Goal: Use online tool/utility: Utilize a website feature to perform a specific function

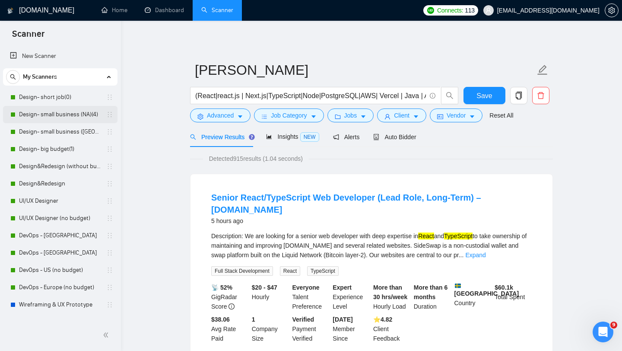
click at [39, 115] on link "Design- small business (NA)(4)" at bounding box center [60, 114] width 82 height 17
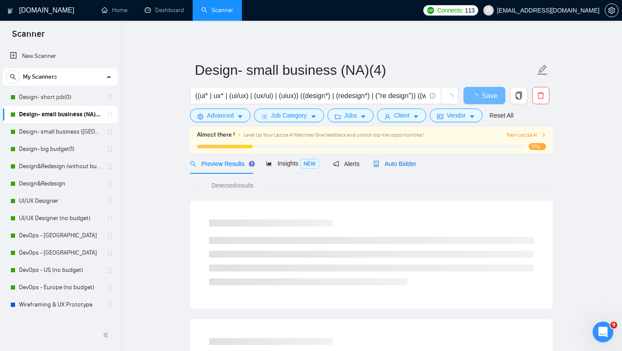
click at [411, 161] on span "Auto Bidder" at bounding box center [394, 163] width 43 height 7
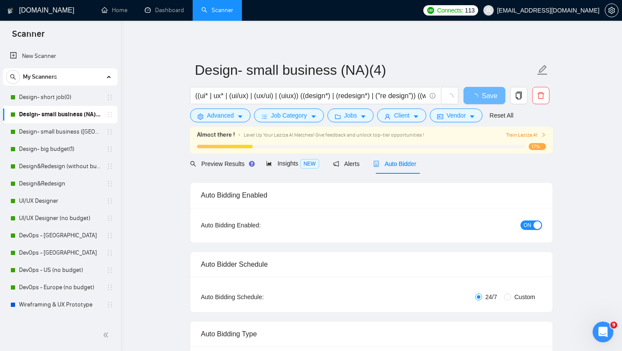
radio input "false"
radio input "true"
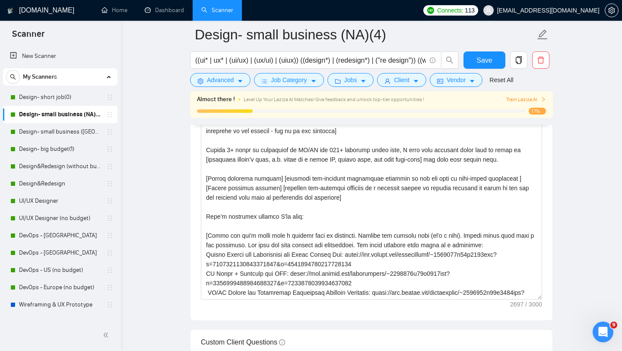
scroll to position [1197, 0]
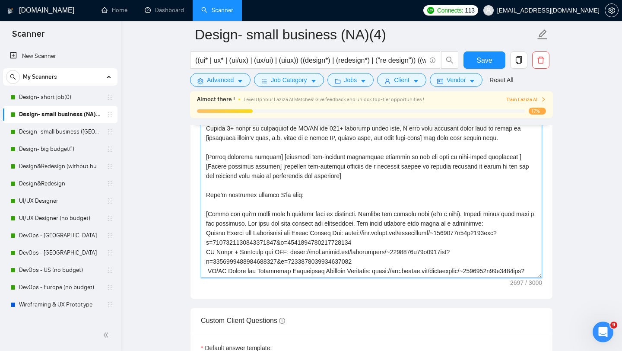
click at [362, 224] on textarea "Cover letter template:" at bounding box center [371, 180] width 341 height 194
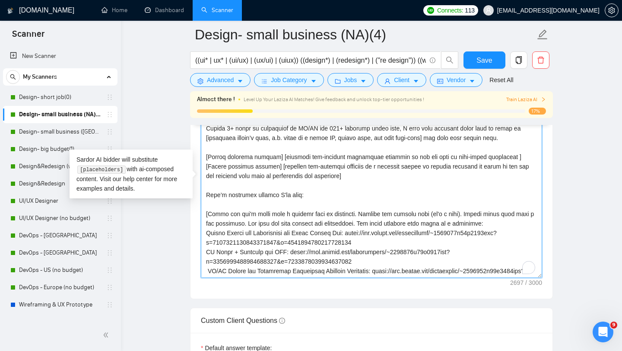
click at [362, 224] on textarea "Cover letter template:" at bounding box center [371, 180] width 341 height 194
